Goal: Task Accomplishment & Management: Manage account settings

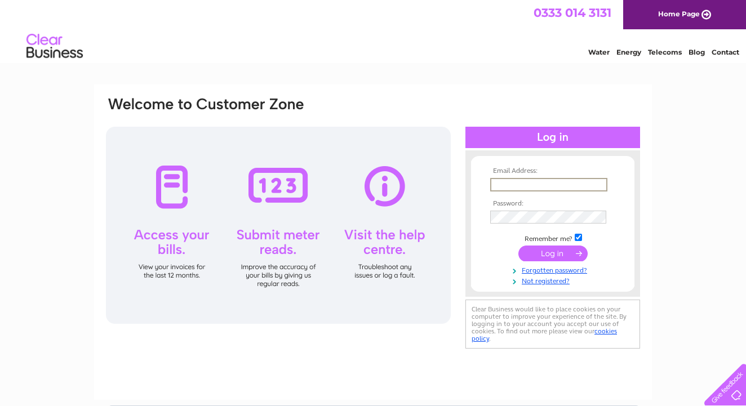
type input "jirvine12031@outlook.com"
click at [564, 253] on input "submit" at bounding box center [552, 254] width 69 height 16
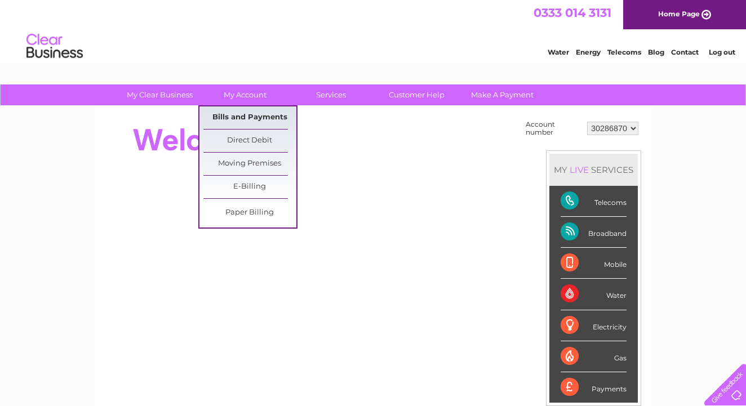
click at [255, 113] on link "Bills and Payments" at bounding box center [249, 117] width 93 height 23
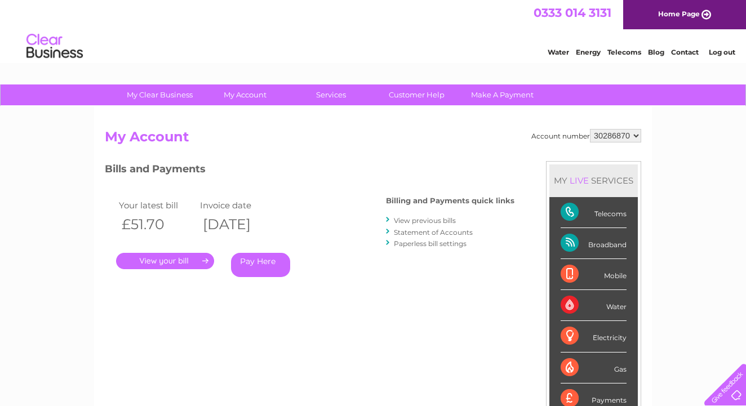
click at [200, 262] on link "." at bounding box center [165, 261] width 98 height 16
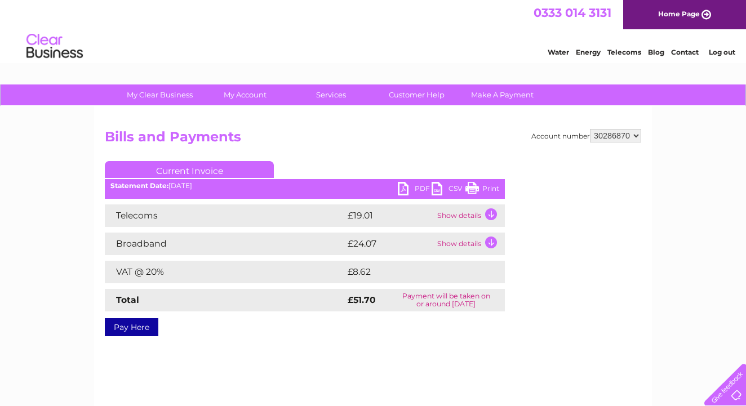
click at [492, 211] on td "Show details" at bounding box center [469, 215] width 70 height 23
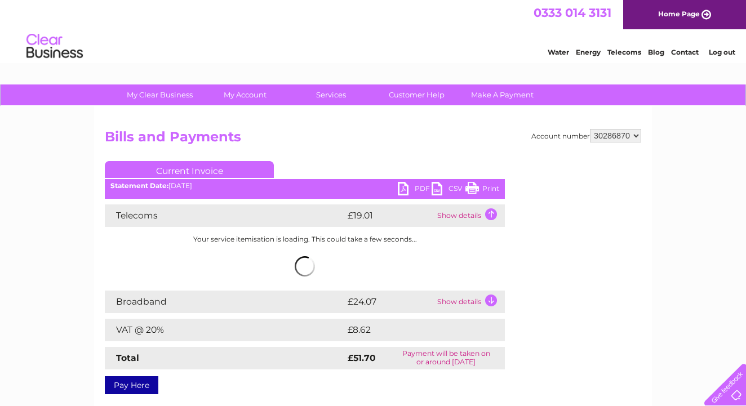
click at [493, 297] on td "Show details" at bounding box center [469, 302] width 70 height 23
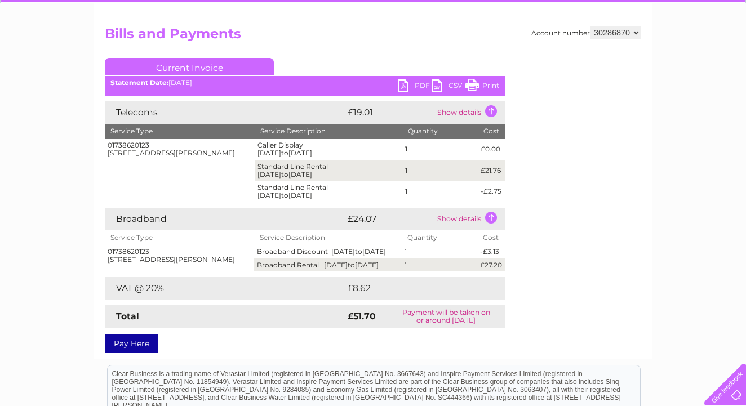
scroll to position [102, 0]
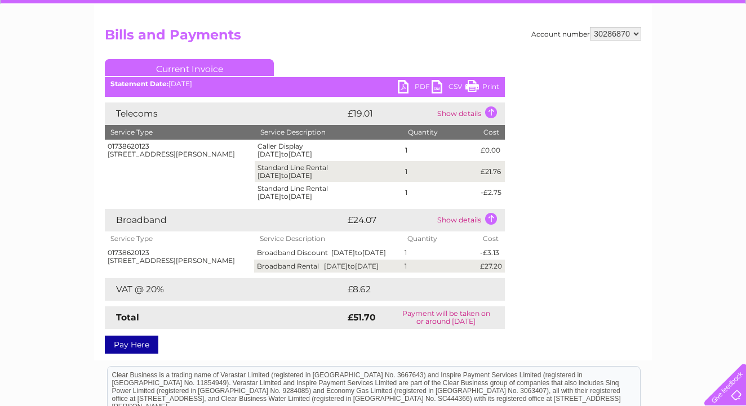
click at [551, 195] on div "Account number 30286870 Bills and Payments Current Invoice PDF CSV Print" at bounding box center [373, 188] width 536 height 323
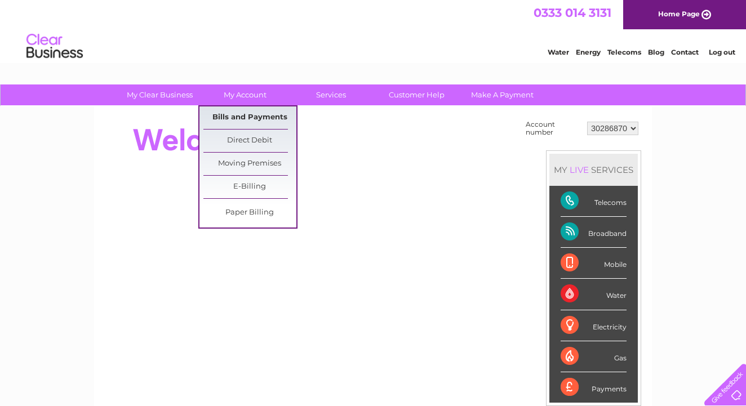
click at [253, 117] on link "Bills and Payments" at bounding box center [249, 117] width 93 height 23
click at [252, 117] on link "Bills and Payments" at bounding box center [249, 117] width 93 height 23
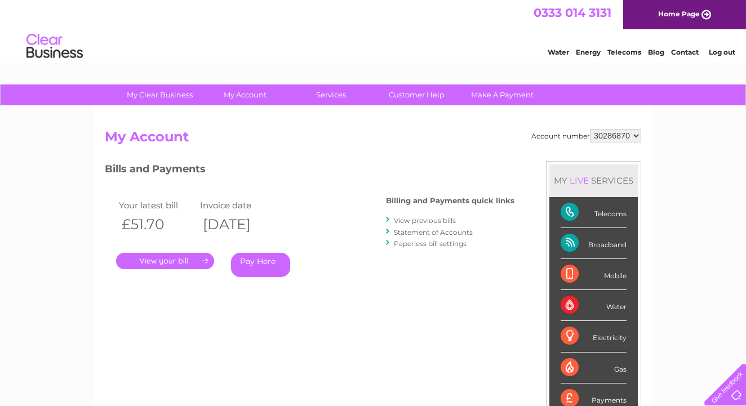
click at [417, 217] on link "View previous bills" at bounding box center [425, 220] width 62 height 8
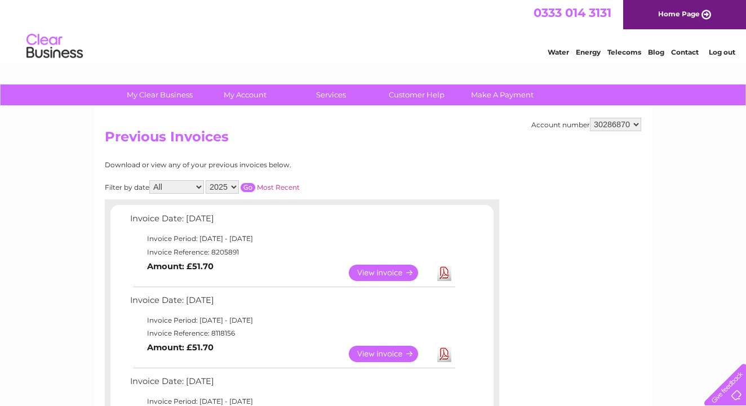
click at [392, 271] on link "View" at bounding box center [390, 273] width 83 height 16
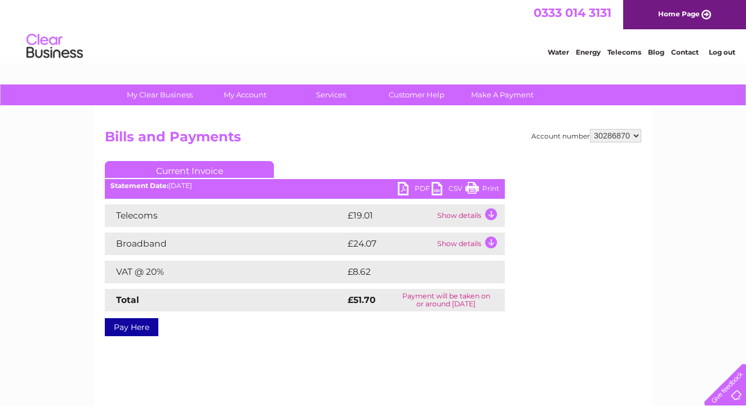
click at [489, 215] on td "Show details" at bounding box center [469, 215] width 70 height 23
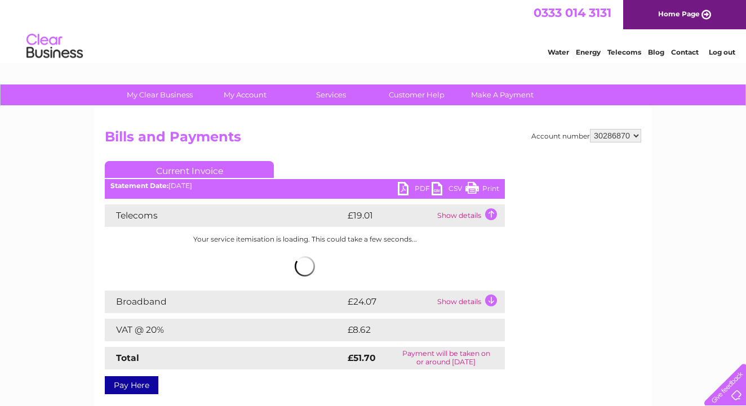
click at [490, 302] on td "Show details" at bounding box center [469, 302] width 70 height 23
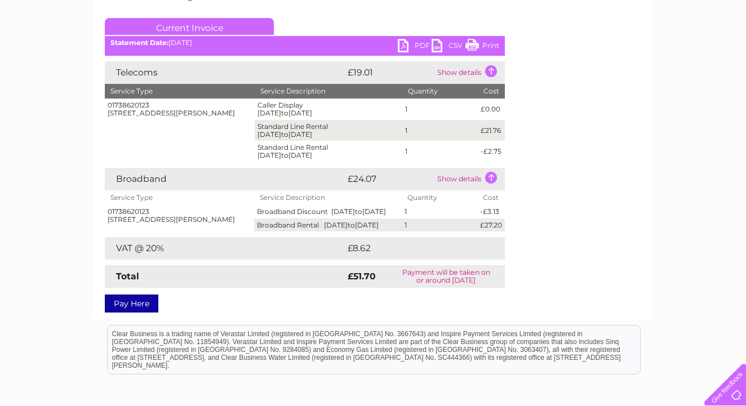
scroll to position [149, 0]
